Goal: Information Seeking & Learning: Learn about a topic

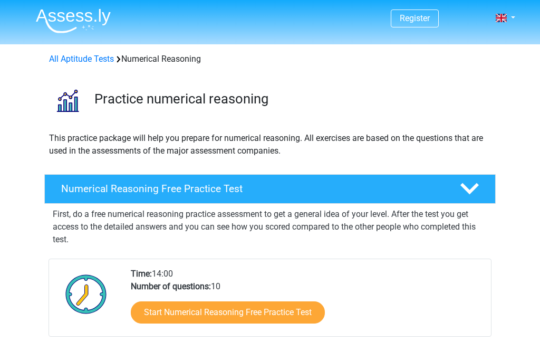
click at [154, 312] on link "Start Numerical Reasoning Free Practice Test" at bounding box center [228, 312] width 194 height 22
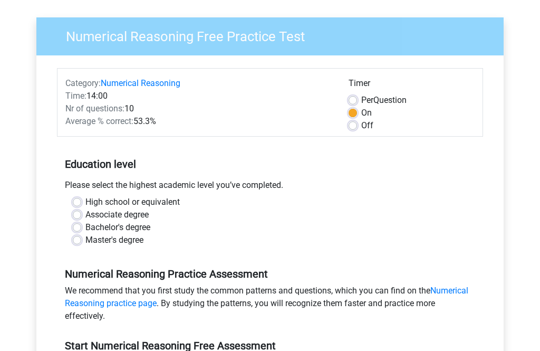
scroll to position [72, 0]
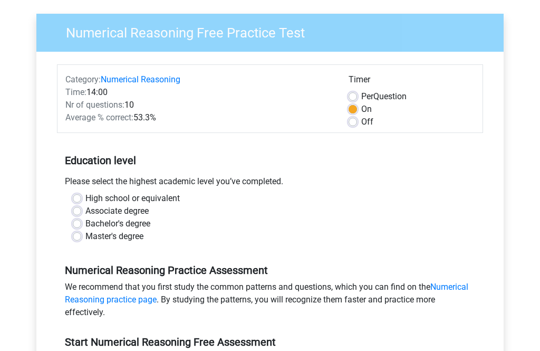
click at [85, 202] on label "High school or equivalent" at bounding box center [132, 199] width 94 height 13
click at [76, 202] on input "High school or equivalent" at bounding box center [77, 198] width 8 height 11
radio input "true"
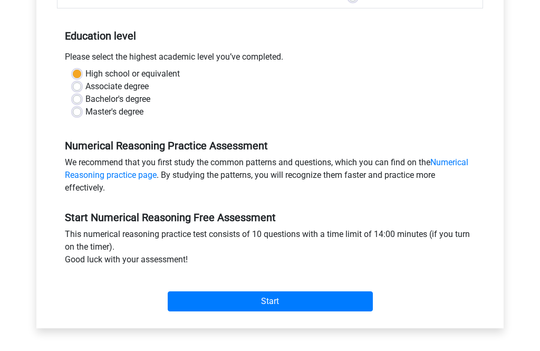
scroll to position [201, 0]
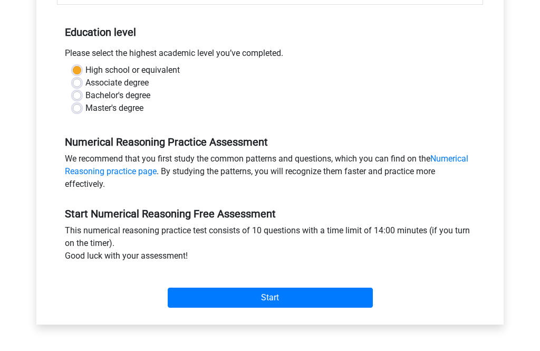
click at [179, 300] on input "Start" at bounding box center [270, 298] width 205 height 20
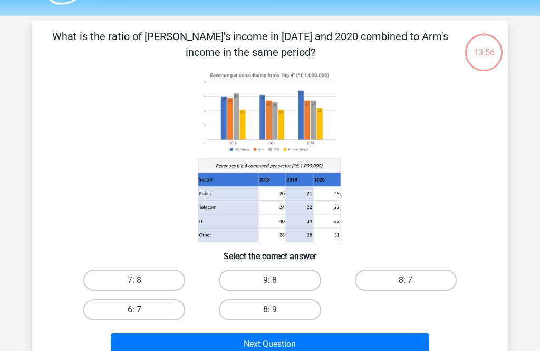
click at [73, 194] on icon at bounding box center [270, 156] width 425 height 174
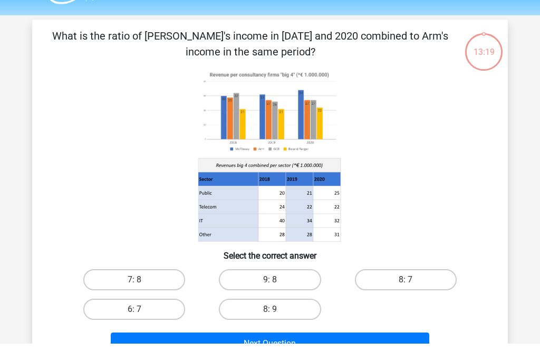
scroll to position [49, 0]
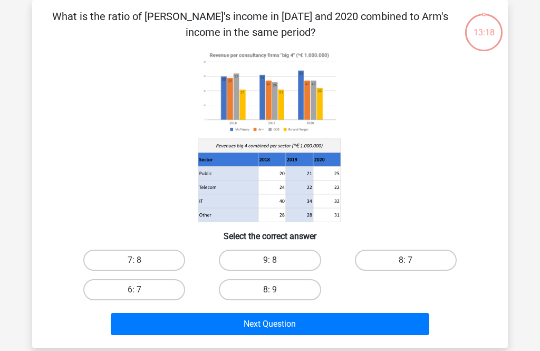
click at [302, 252] on label "9: 8" at bounding box center [270, 260] width 102 height 21
click at [277, 260] on input "9: 8" at bounding box center [273, 263] width 7 height 7
radio input "true"
click at [300, 325] on button "Next Question" at bounding box center [270, 324] width 319 height 22
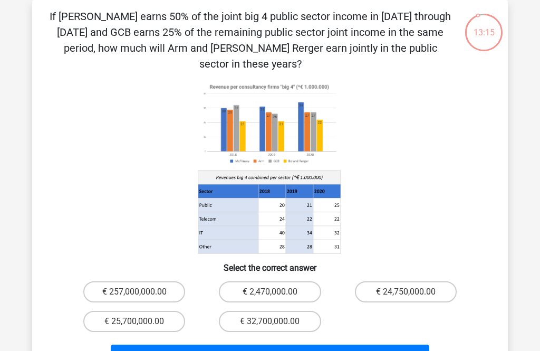
click at [308, 345] on button "Next Question" at bounding box center [270, 356] width 319 height 22
